Goal: Check status: Check status

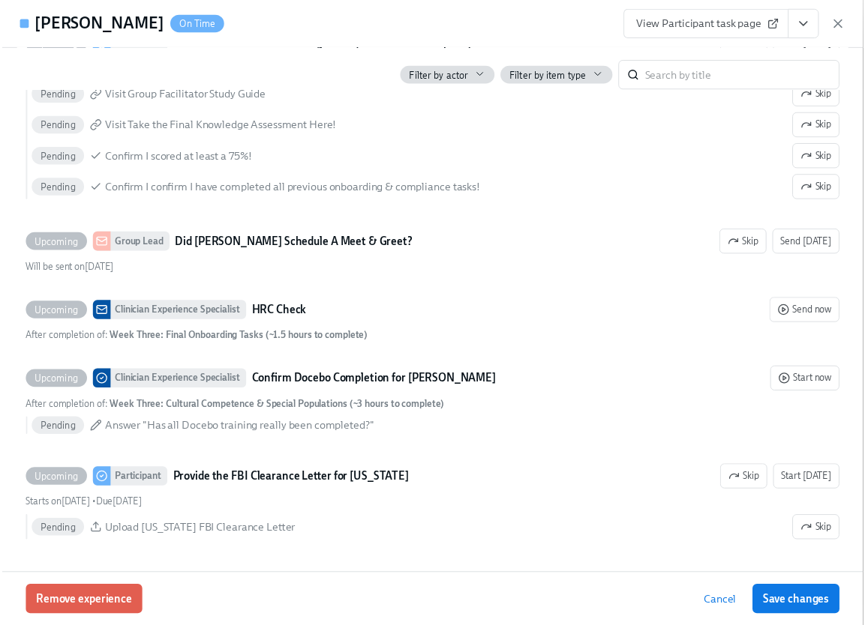
scroll to position [3951, 0]
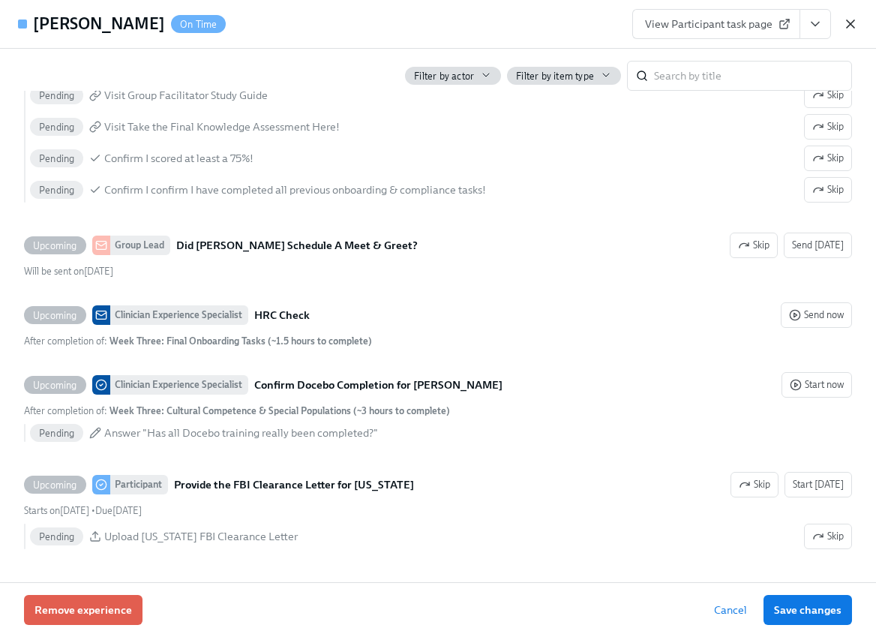
click at [851, 25] on icon "button" at bounding box center [850, 23] width 7 height 7
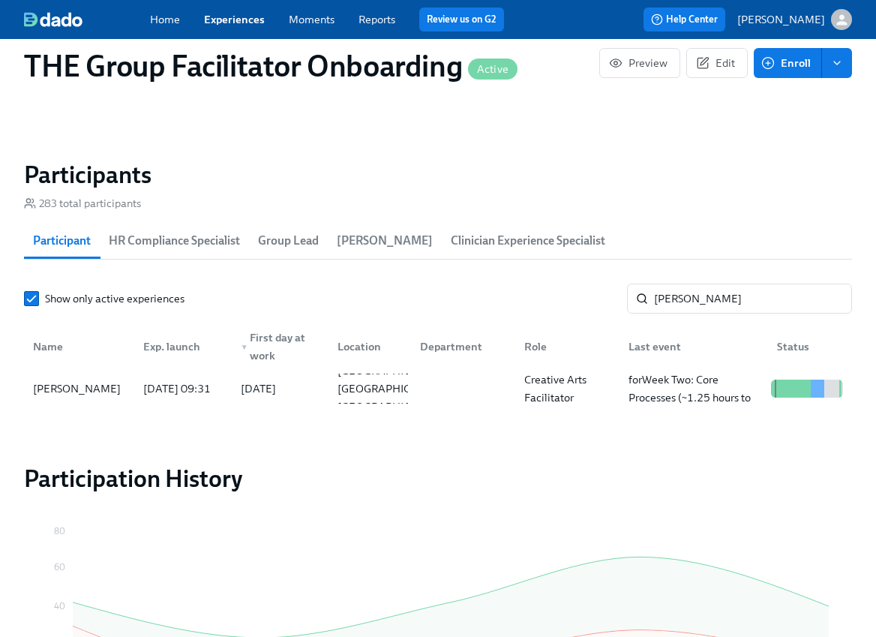
scroll to position [0, 20959]
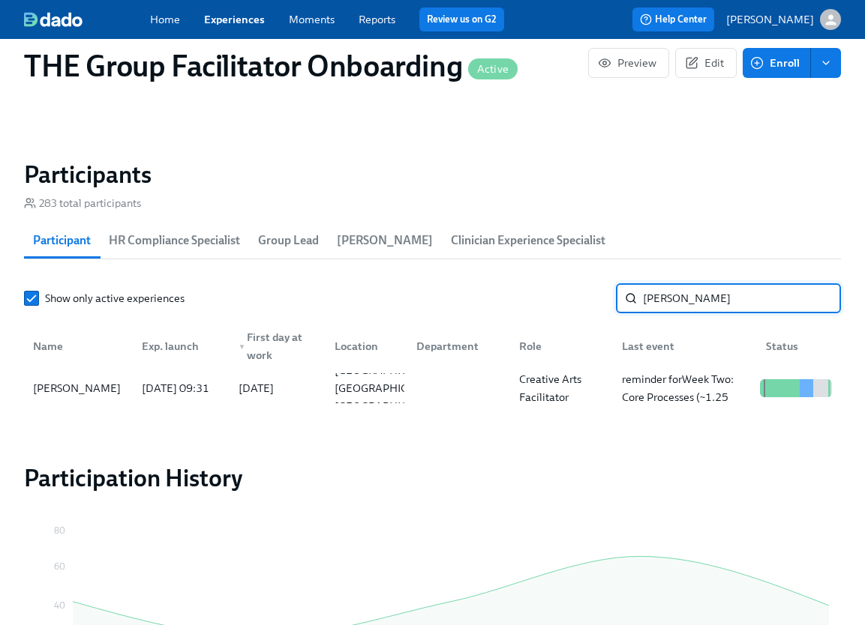
click at [683, 313] on input "[PERSON_NAME]" at bounding box center [742, 298] width 198 height 30
type input "[PERSON_NAME]"
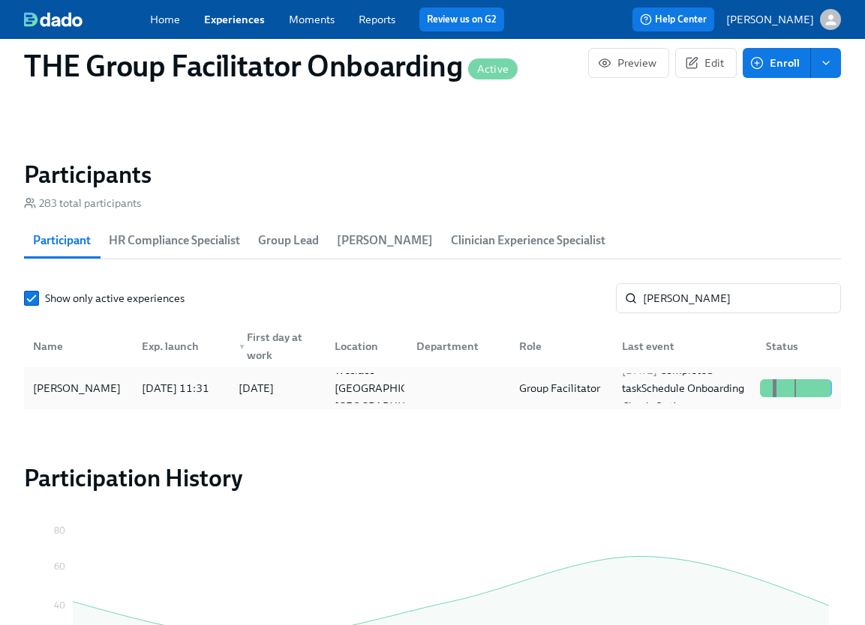
click at [118, 403] on div "[PERSON_NAME]" at bounding box center [78, 388] width 103 height 30
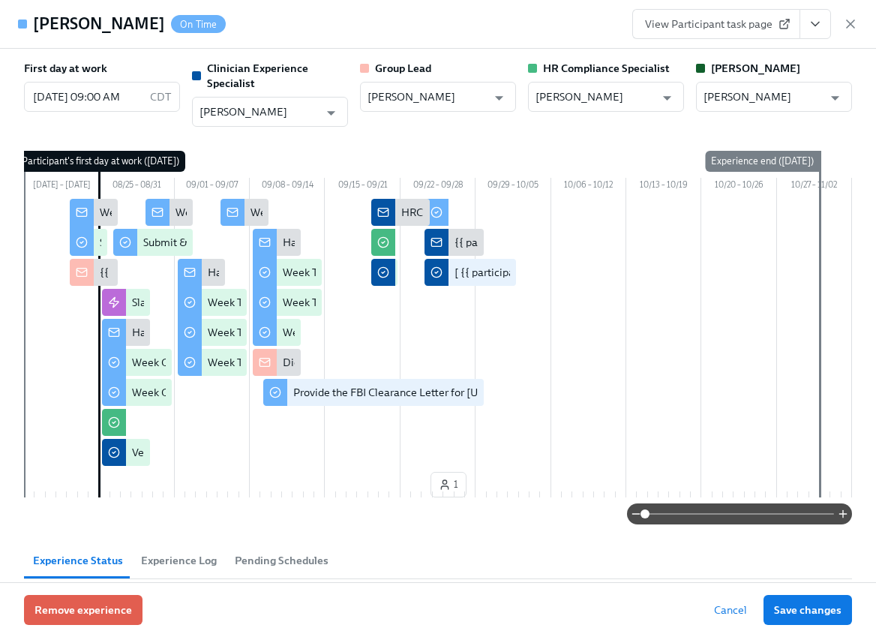
click at [802, 28] on button "View task page" at bounding box center [814, 24] width 31 height 30
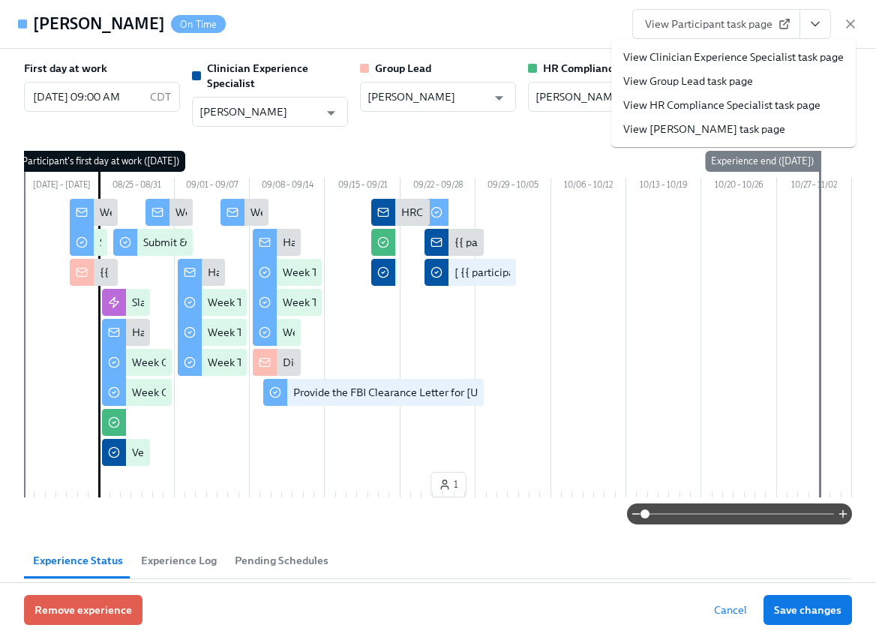
click at [787, 56] on link "View Clinician Experience Specialist task page" at bounding box center [733, 56] width 220 height 15
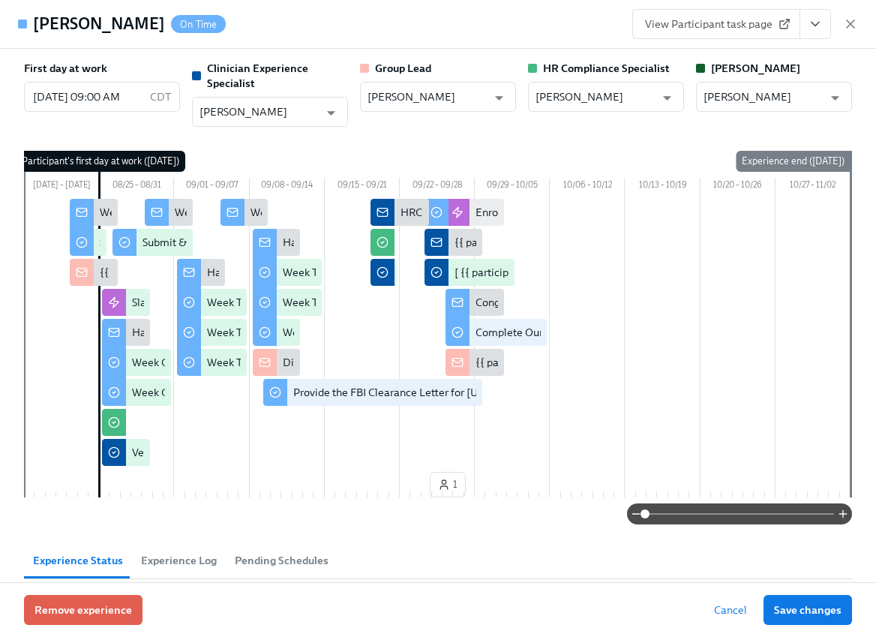
scroll to position [0, 20970]
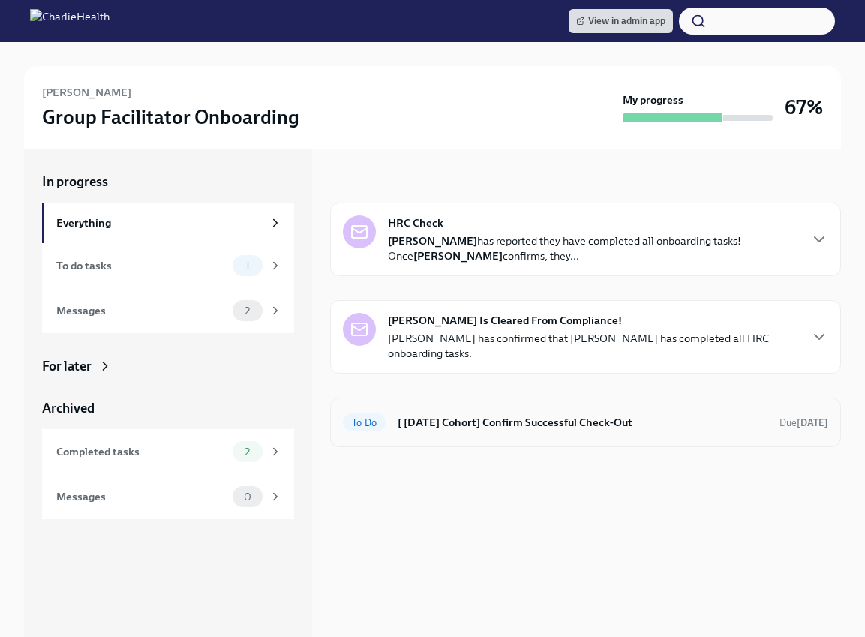
click at [559, 414] on h6 "[ [DATE] Cohort] Confirm Successful Check-Out" at bounding box center [582, 422] width 370 height 16
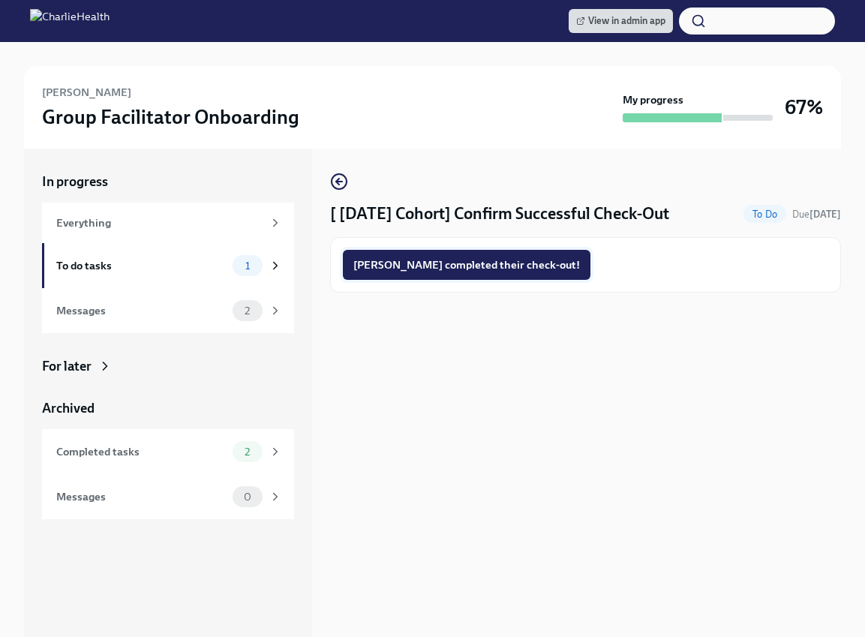
click at [496, 265] on span "[PERSON_NAME] completed their check-out!" at bounding box center [466, 264] width 226 height 15
